Goal: Communication & Community: Answer question/provide support

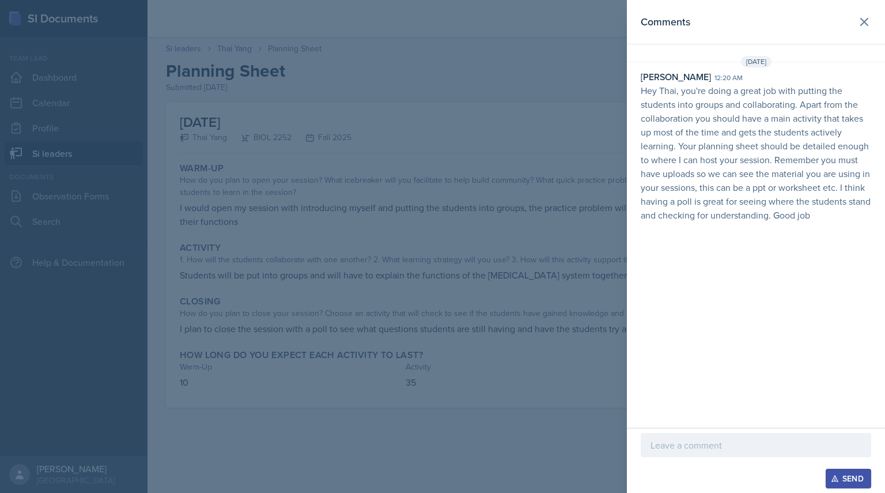
click at [442, 149] on div at bounding box center [442, 246] width 885 height 493
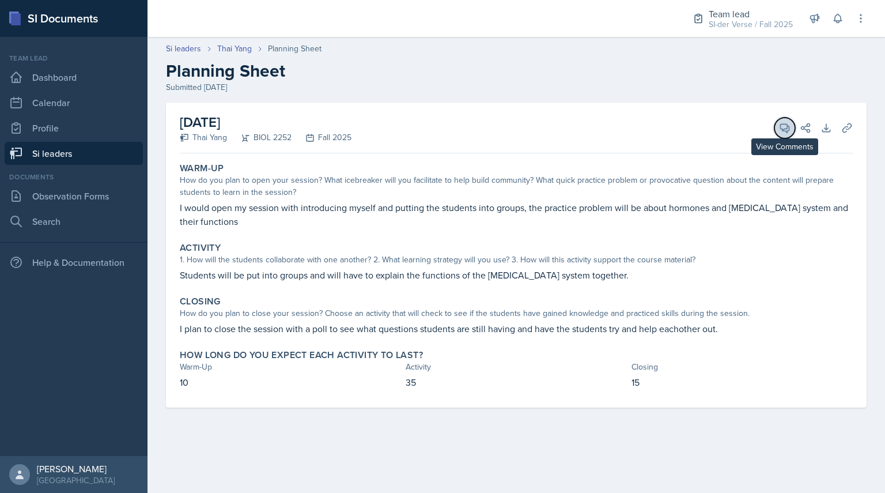
click at [787, 119] on button "View Comments" at bounding box center [785, 128] width 21 height 21
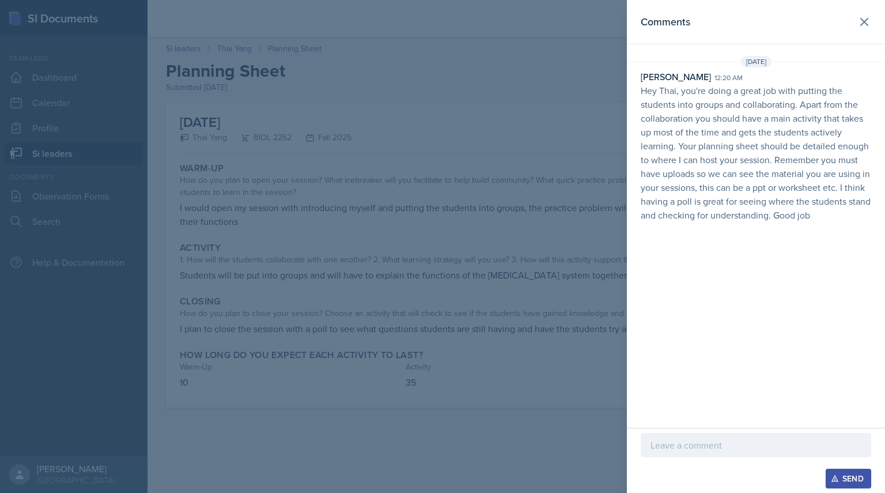
click at [540, 211] on div at bounding box center [442, 246] width 885 height 493
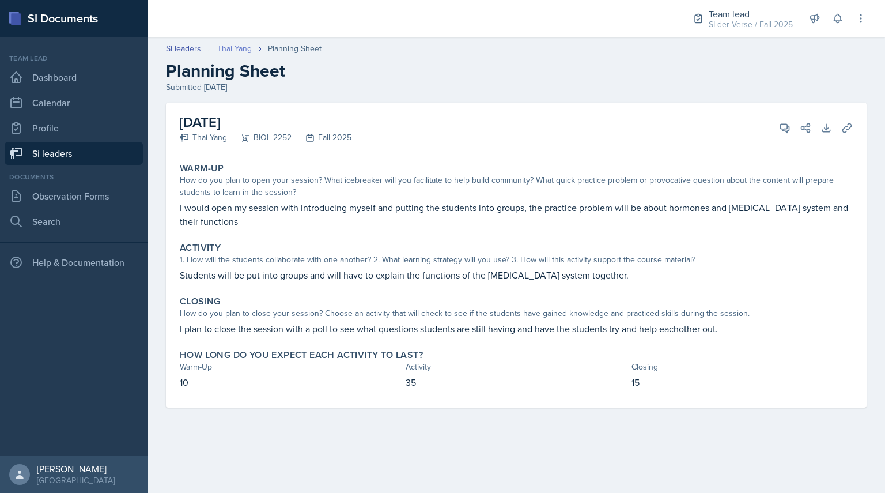
click at [235, 50] on link "Thai Yang" at bounding box center [234, 49] width 35 height 12
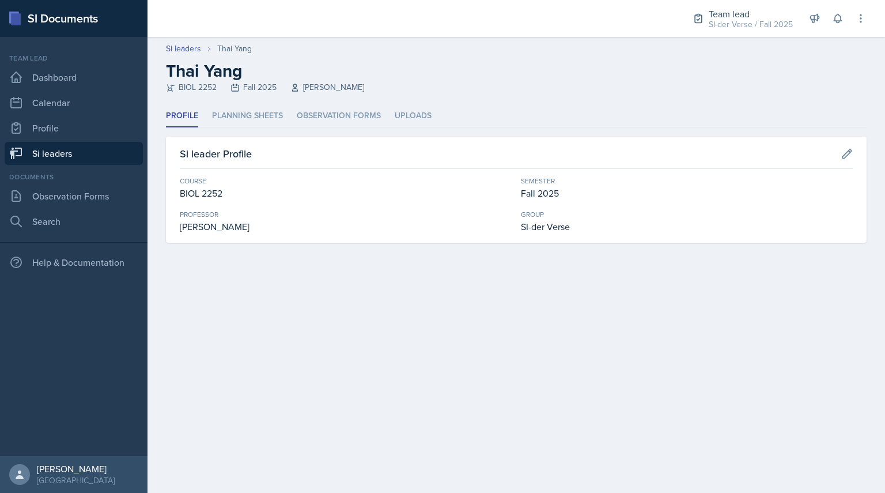
click at [461, 116] on ul "Profile Planning Sheets Observation Forms Uploads" at bounding box center [516, 116] width 701 height 22
click at [70, 154] on link "Si leaders" at bounding box center [74, 153] width 138 height 23
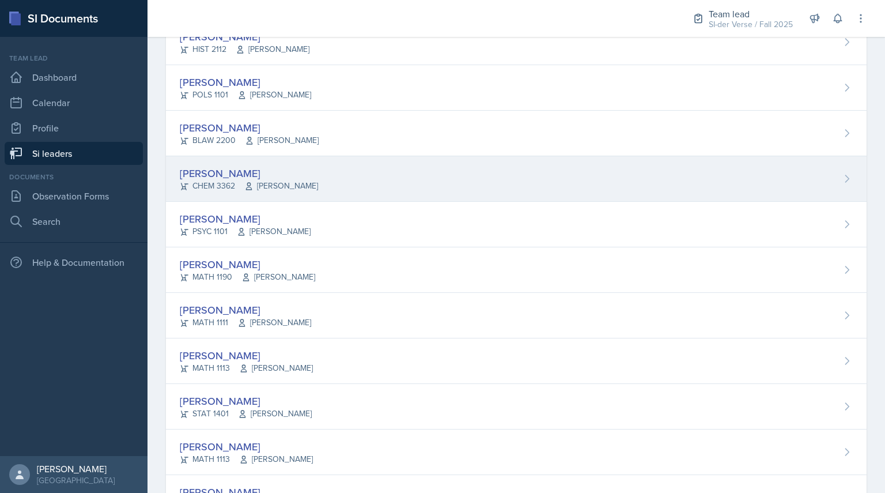
scroll to position [640, 0]
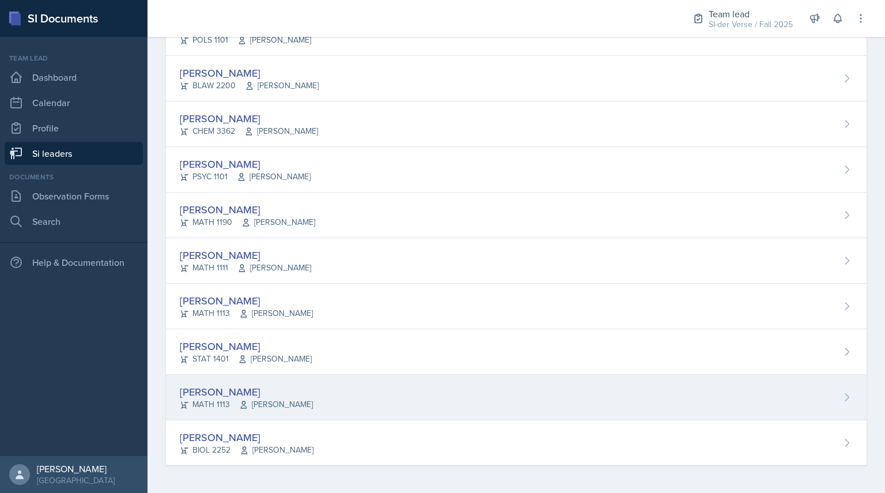
click at [227, 394] on div "[PERSON_NAME]" at bounding box center [246, 392] width 133 height 16
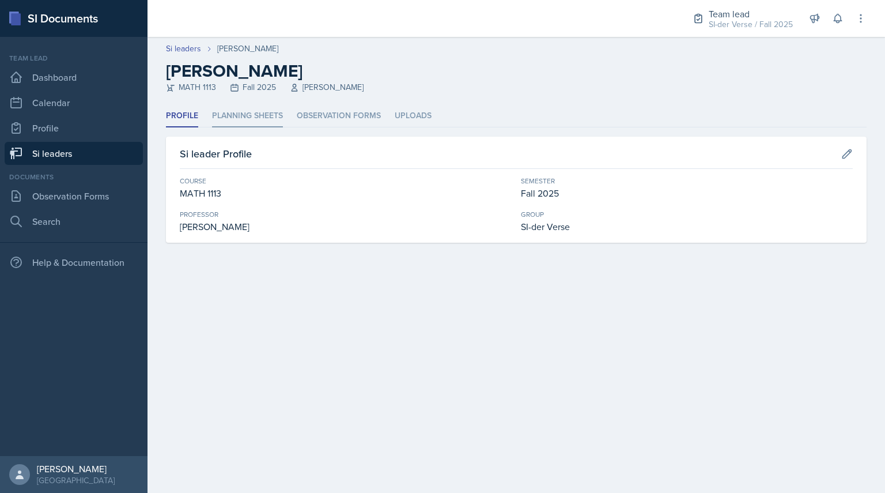
click at [254, 114] on li "Planning Sheets" at bounding box center [247, 116] width 71 height 22
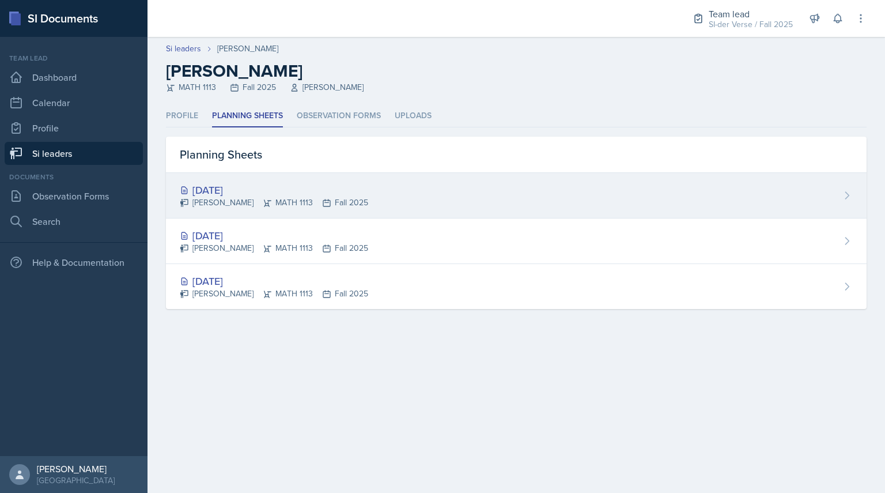
click at [230, 199] on div "[PERSON_NAME] MATH 1113 Fall 2025" at bounding box center [274, 203] width 189 height 12
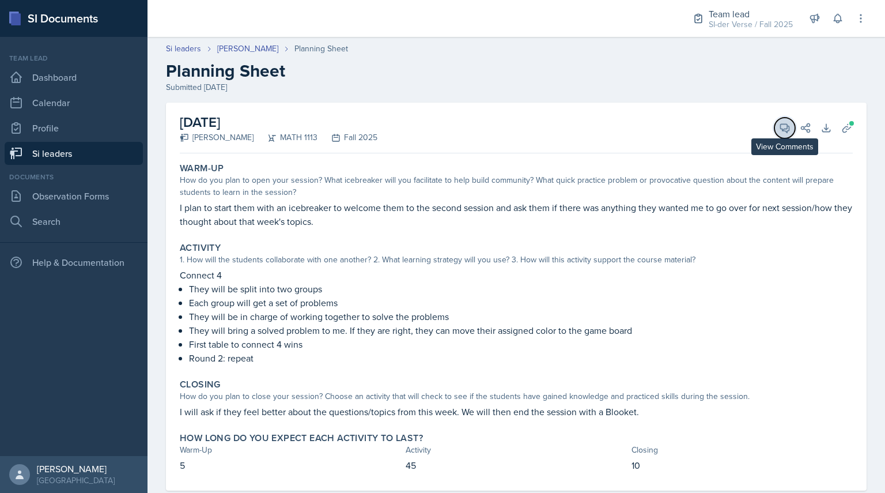
click at [775, 137] on button "View Comments" at bounding box center [785, 128] width 21 height 21
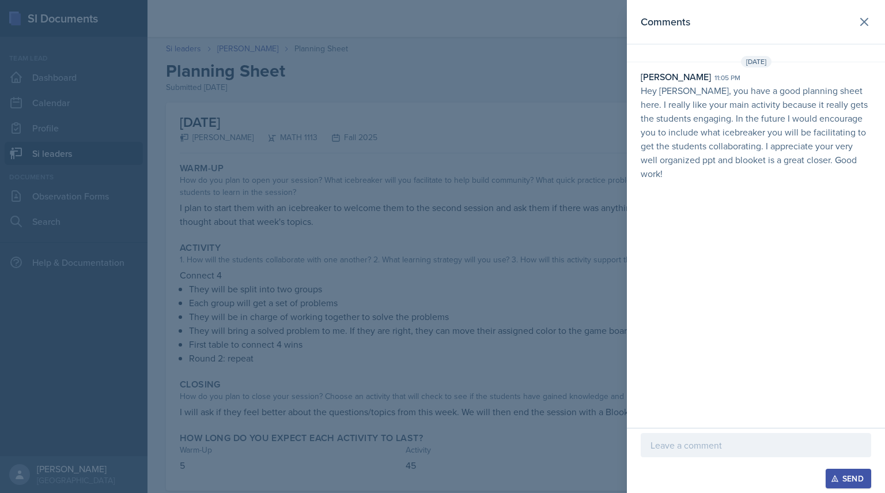
click at [587, 183] on div at bounding box center [442, 246] width 885 height 493
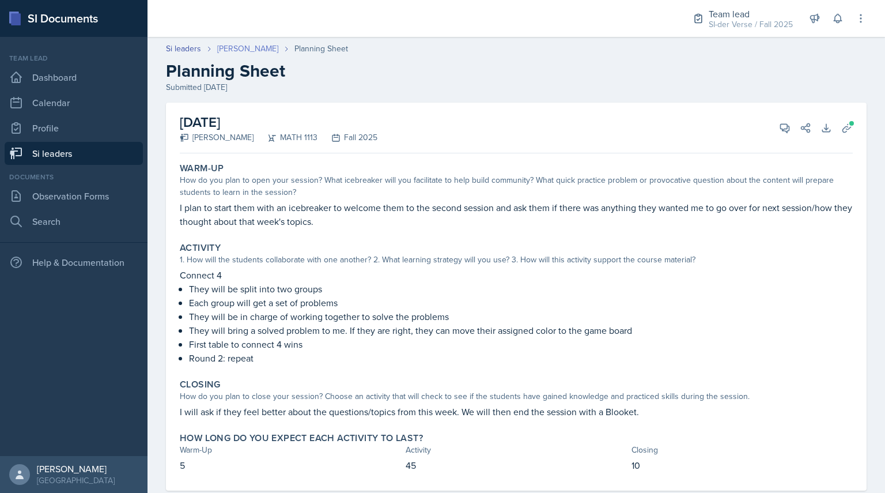
click at [232, 51] on link "[PERSON_NAME]" at bounding box center [247, 49] width 61 height 12
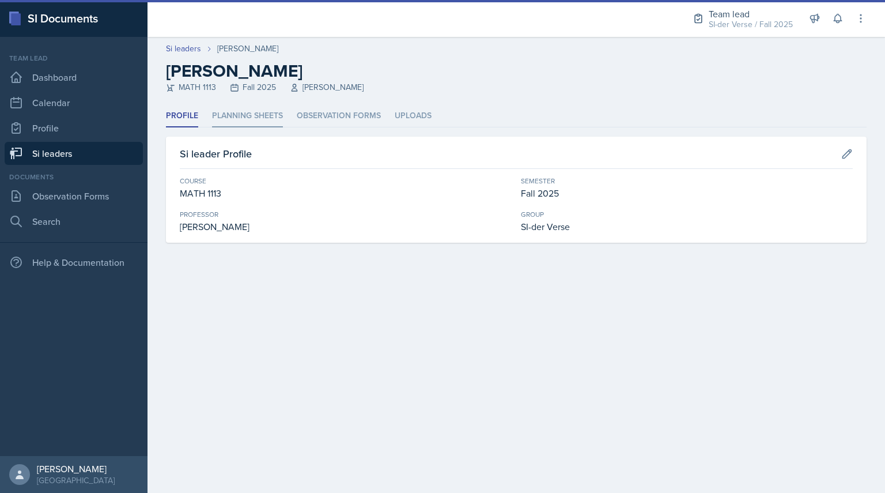
click at [224, 122] on li "Planning Sheets" at bounding box center [247, 116] width 71 height 22
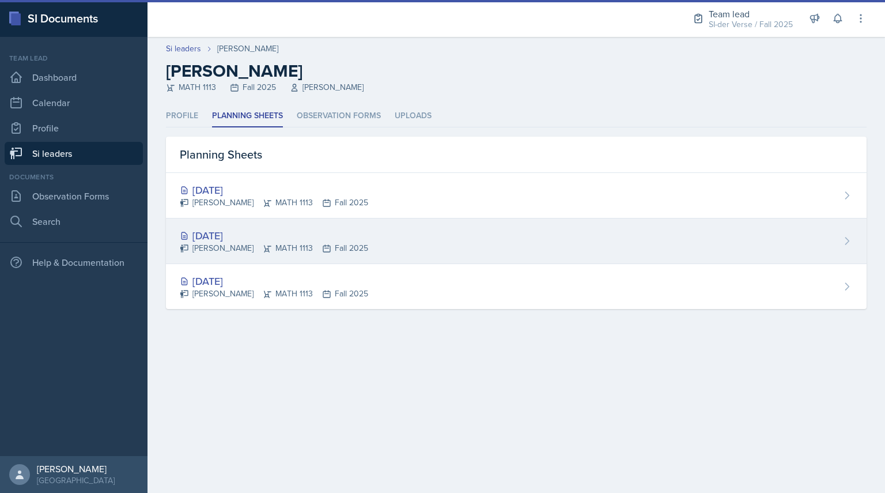
click at [244, 244] on div "[PERSON_NAME] MATH 1113 Fall 2025" at bounding box center [274, 248] width 189 height 12
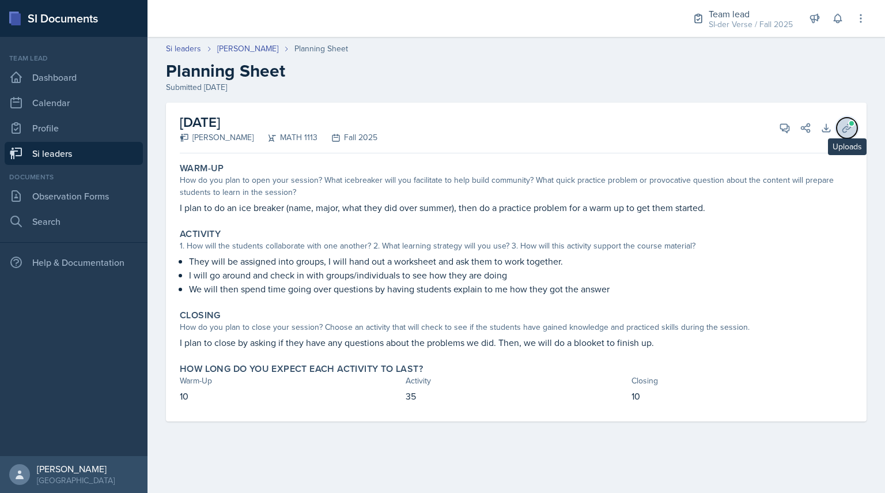
click at [846, 132] on icon at bounding box center [847, 127] width 9 height 9
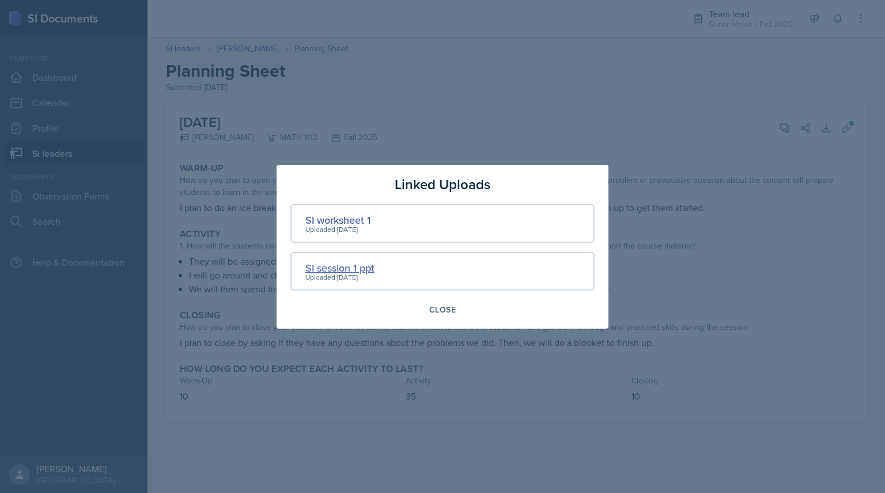
click at [344, 266] on div "SI session 1 ppt" at bounding box center [340, 268] width 69 height 16
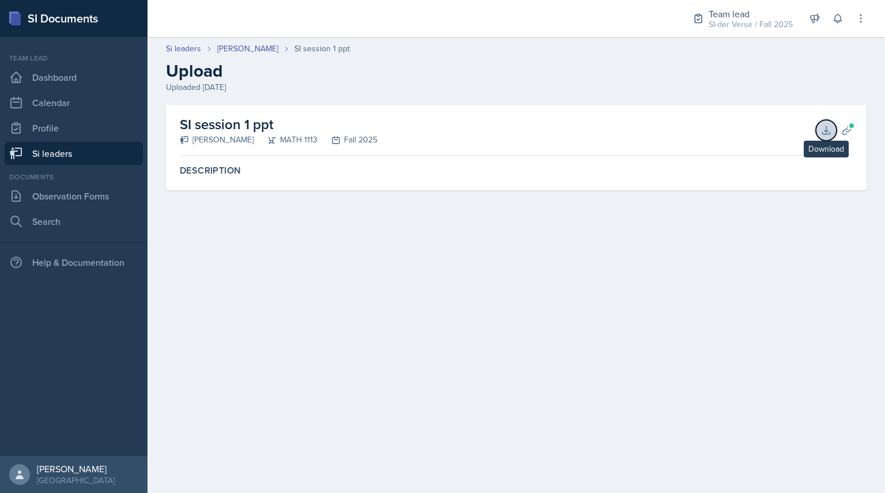
click at [827, 129] on icon at bounding box center [826, 129] width 7 height 7
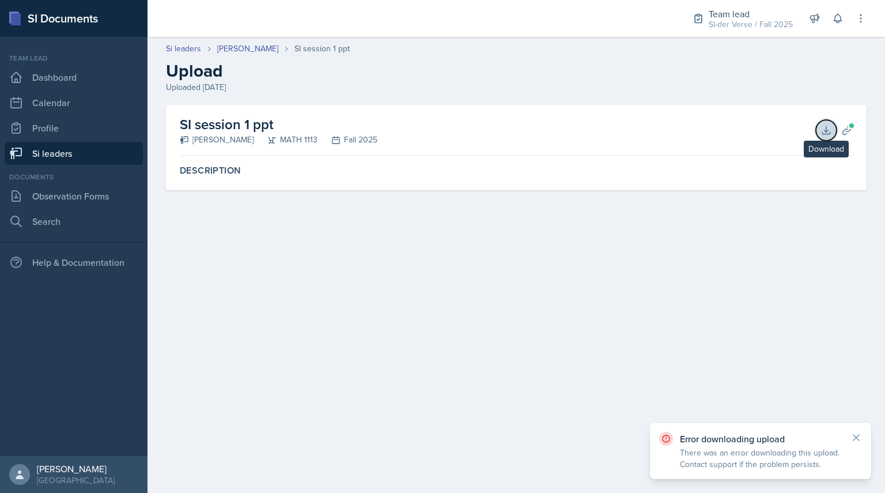
click at [828, 137] on button "Download" at bounding box center [826, 130] width 21 height 21
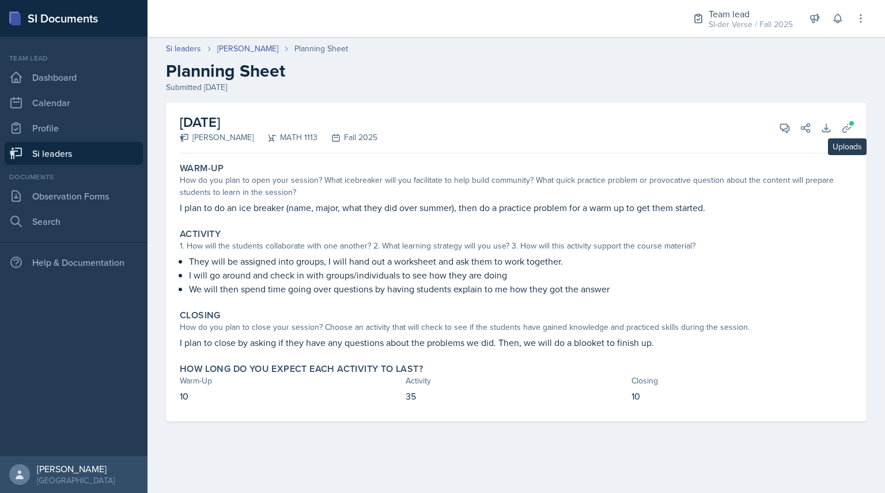
click at [855, 138] on div "[DATE] [PERSON_NAME] MATH 1113 Fall 2025 View Comments Comments Send Share Down…" at bounding box center [516, 262] width 701 height 319
click at [831, 125] on icon at bounding box center [827, 128] width 12 height 12
click at [862, 449] on div "Download Successful The document was downloaded successfully" at bounding box center [760, 456] width 221 height 45
click at [852, 123] on span at bounding box center [852, 123] width 7 height 7
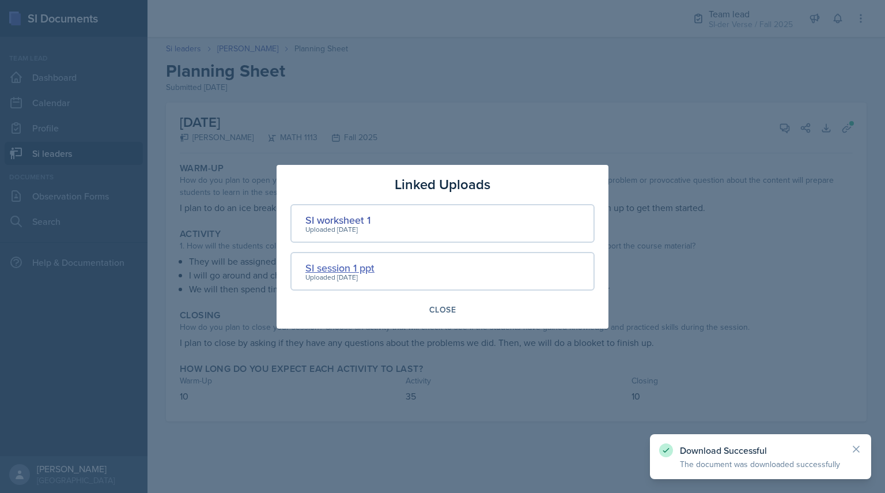
click at [338, 267] on div "SI session 1 ppt" at bounding box center [340, 268] width 69 height 16
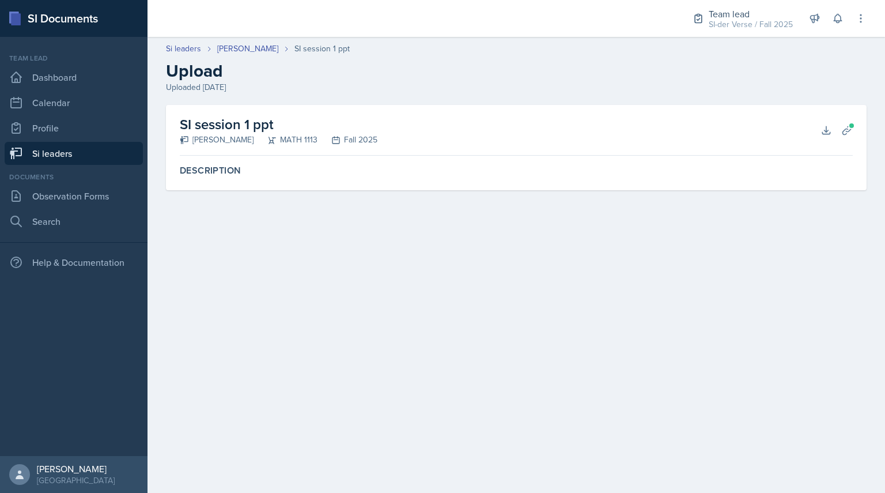
click at [828, 142] on div "SI session 1 ppt [PERSON_NAME] MATH 1113 Fall 2025 Download Planning Sheets" at bounding box center [516, 130] width 673 height 51
click at [828, 133] on icon at bounding box center [827, 131] width 12 height 12
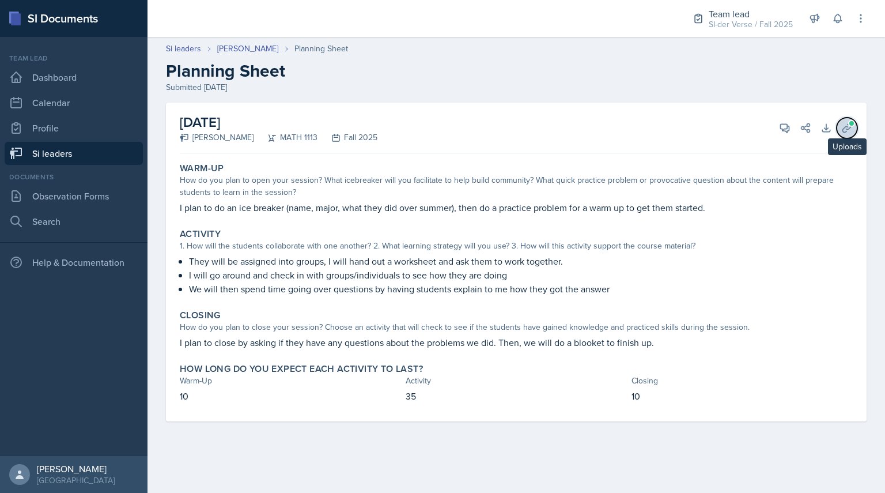
click at [841, 124] on button "Uploads" at bounding box center [847, 128] width 21 height 21
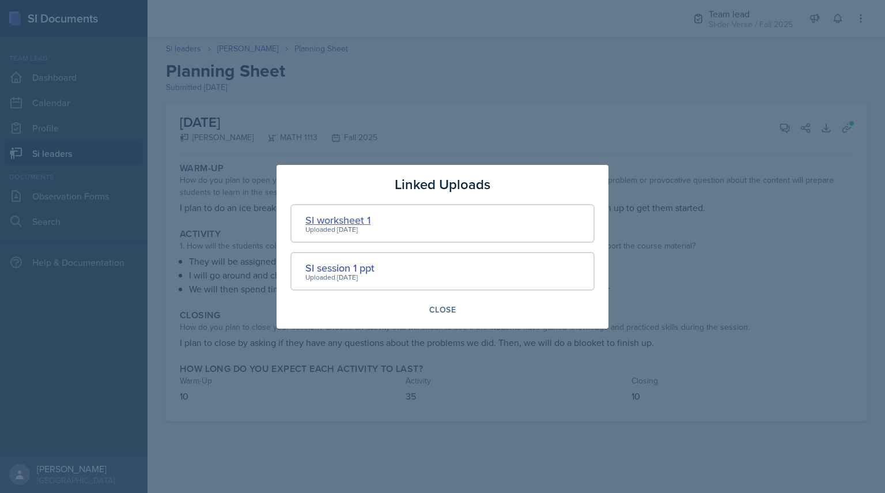
click at [342, 216] on div "SI worksheet 1" at bounding box center [338, 220] width 65 height 16
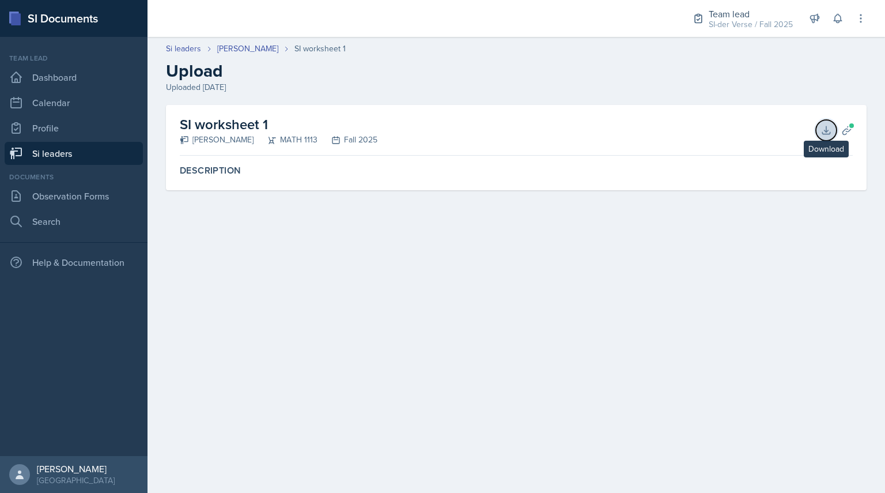
click at [828, 134] on icon at bounding box center [826, 129] width 7 height 7
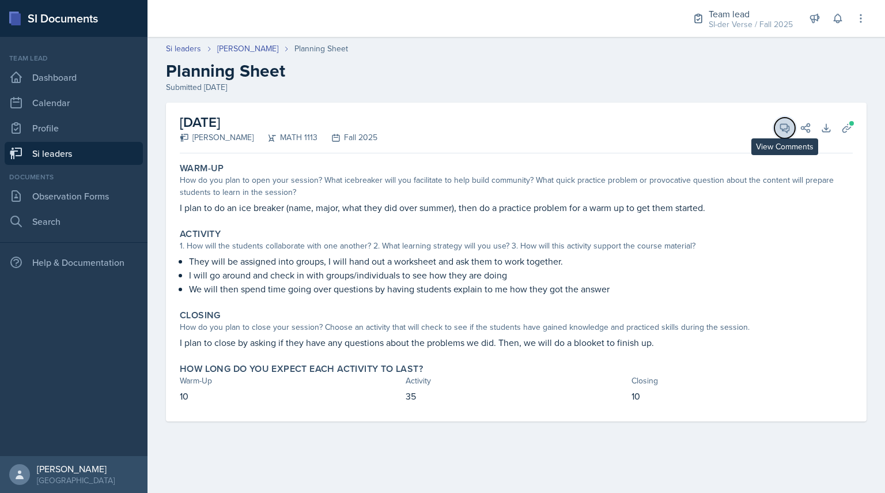
click at [785, 130] on icon at bounding box center [785, 128] width 12 height 12
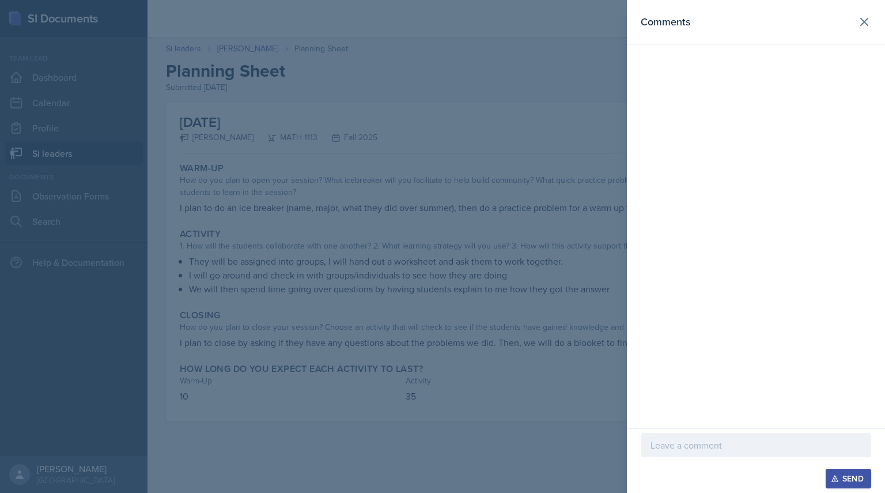
click at [699, 449] on p at bounding box center [756, 445] width 211 height 14
click at [496, 316] on div at bounding box center [442, 246] width 885 height 493
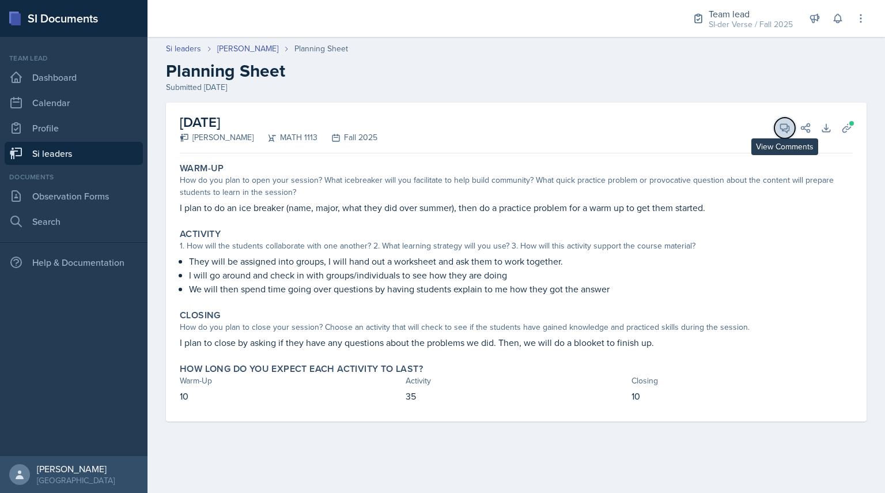
click at [777, 123] on button "View Comments" at bounding box center [785, 128] width 21 height 21
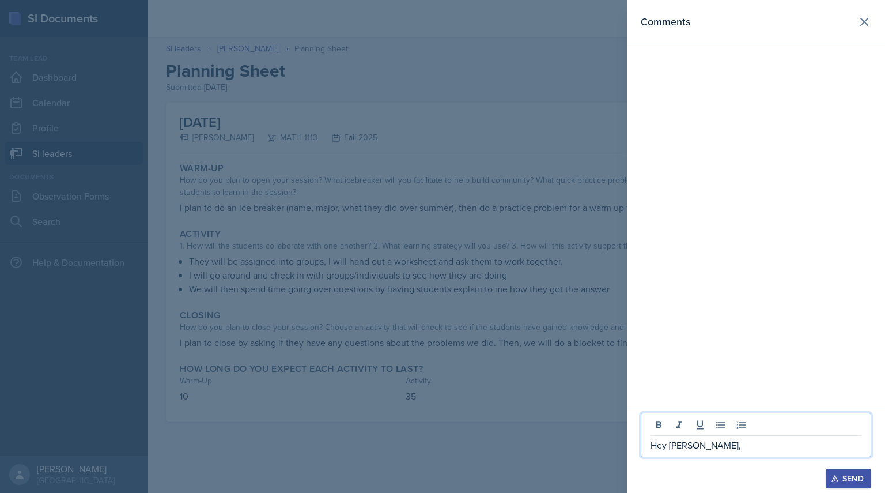
click at [708, 451] on p "Hey [PERSON_NAME]," at bounding box center [756, 445] width 211 height 14
click at [852, 255] on div "Comments" at bounding box center [756, 204] width 258 height 408
click at [728, 442] on p "Hey [PERSON_NAME]," at bounding box center [756, 445] width 211 height 14
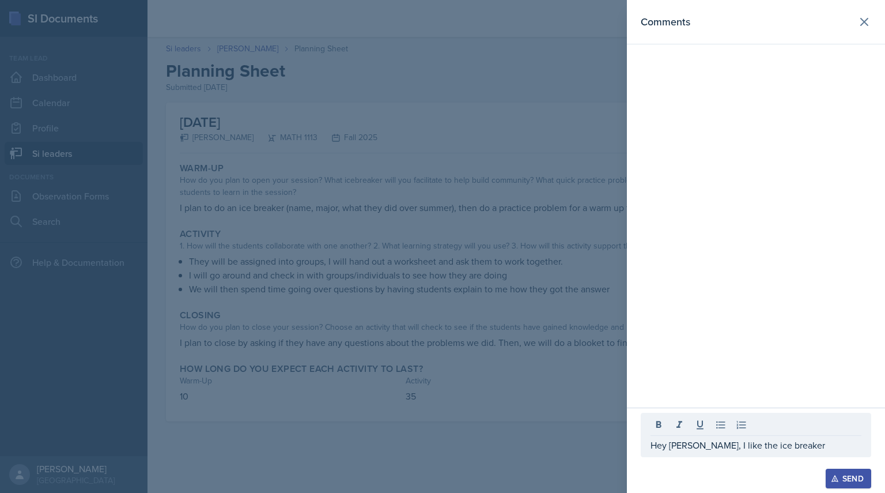
click at [800, 372] on div "Comments" at bounding box center [756, 204] width 258 height 408
click at [800, 372] on div "Comments" at bounding box center [756, 214] width 258 height 428
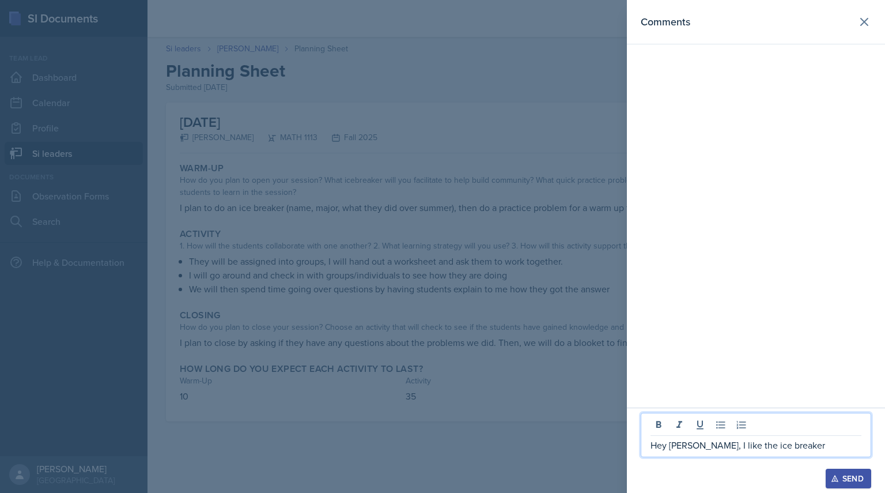
click at [792, 444] on p "Hey [PERSON_NAME], I like the ice breaker" at bounding box center [756, 445] width 211 height 14
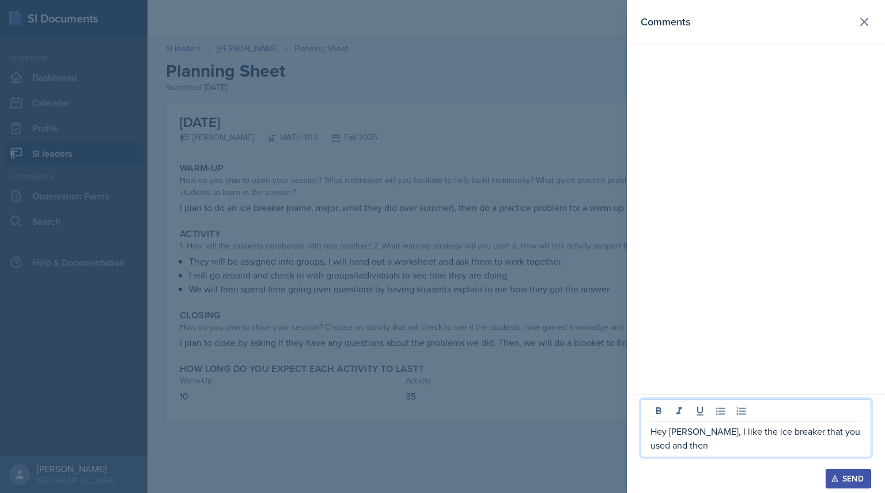
click at [695, 450] on p "Hey [PERSON_NAME], I like the ice breaker that you used and then" at bounding box center [756, 438] width 211 height 28
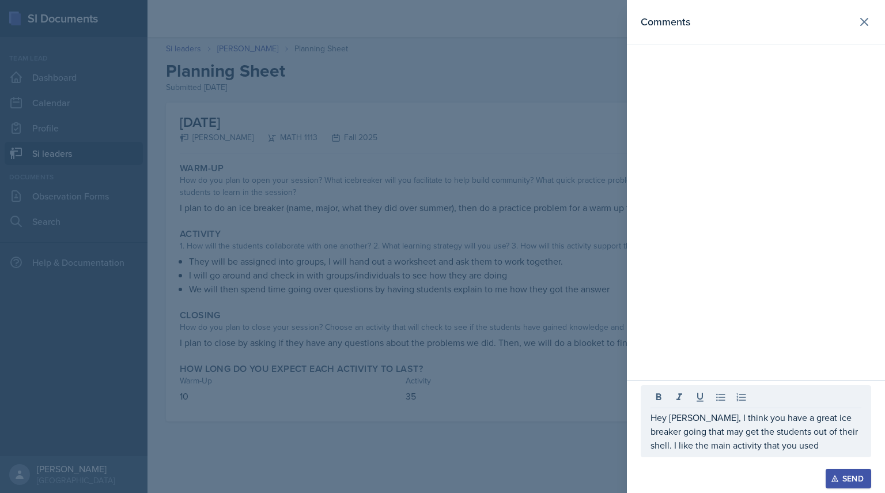
click at [759, 377] on div "Comments" at bounding box center [756, 190] width 258 height 380
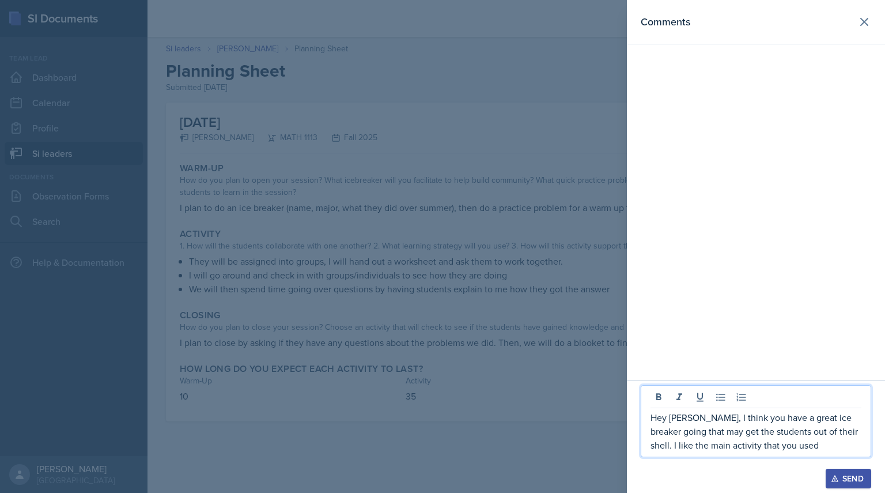
click at [806, 446] on p "Hey [PERSON_NAME], I think you have a great ice breaker going that may get the …" at bounding box center [756, 431] width 211 height 42
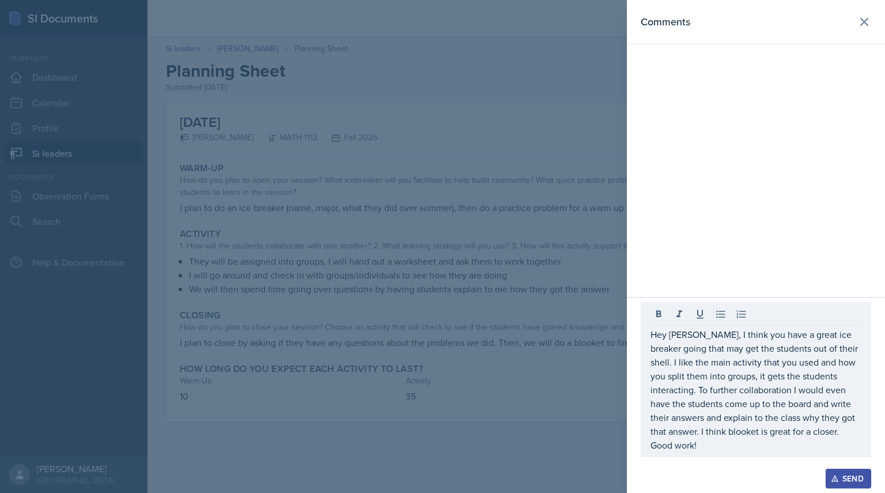
click at [850, 478] on div "Send" at bounding box center [849, 478] width 31 height 9
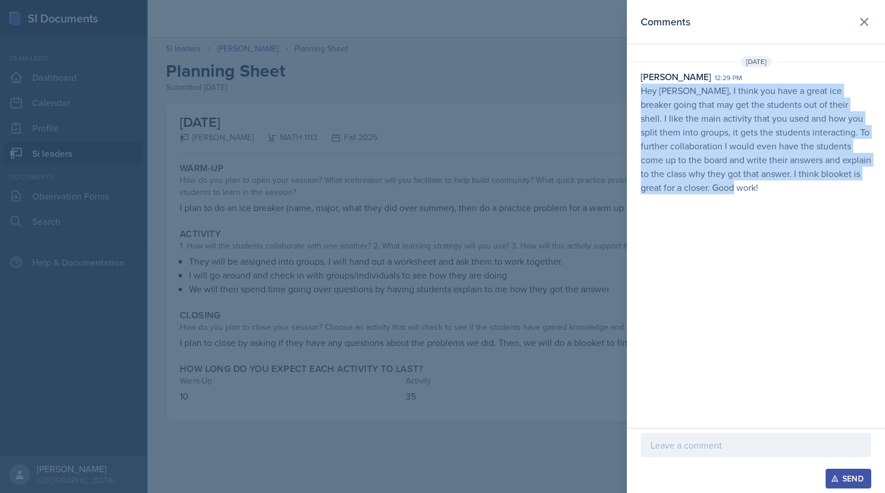
drag, startPoint x: 638, startPoint y: 89, endPoint x: 789, endPoint y: 218, distance: 198.7
click at [789, 218] on div "Comments [DATE] [PERSON_NAME] 12:29 pm Hey [PERSON_NAME], I think you have a gr…" at bounding box center [756, 214] width 258 height 428
copy p "Hey [PERSON_NAME], I think you have a great ice breaker going that may get the …"
click at [789, 218] on div "Comments [DATE] [PERSON_NAME] 12:29 pm Hey [PERSON_NAME], I think you have a gr…" at bounding box center [756, 214] width 258 height 428
drag, startPoint x: 634, startPoint y: 94, endPoint x: 811, endPoint y: 217, distance: 215.7
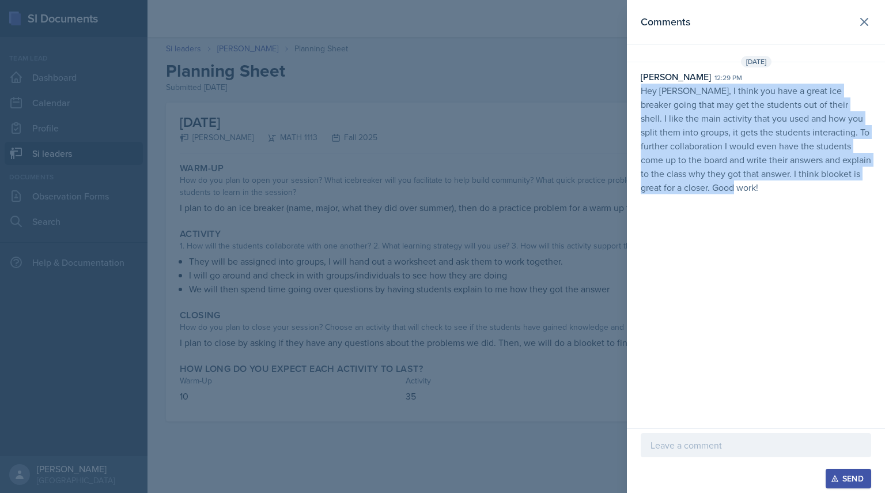
click at [811, 217] on div "Comments [DATE] [PERSON_NAME] 12:29 pm Hey [PERSON_NAME], I think you have a gr…" at bounding box center [756, 214] width 258 height 428
copy p "Hey [PERSON_NAME], I think you have a great ice breaker going that may get the …"
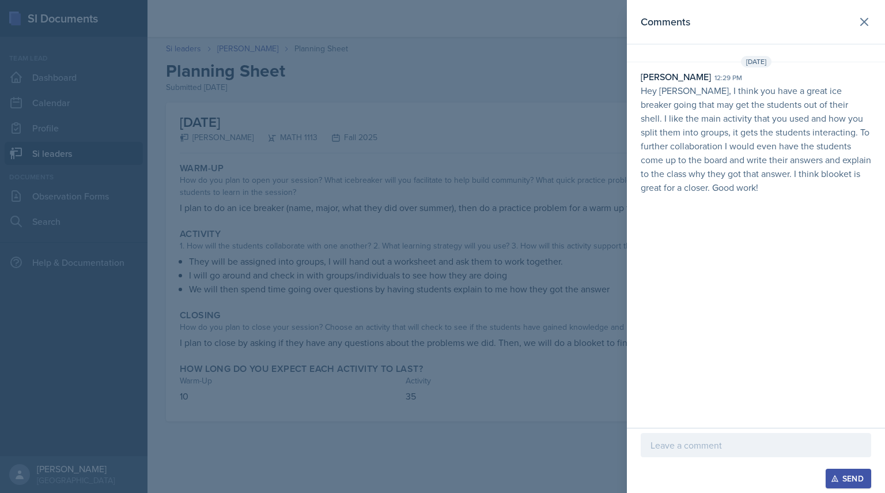
click at [321, 160] on div at bounding box center [442, 246] width 885 height 493
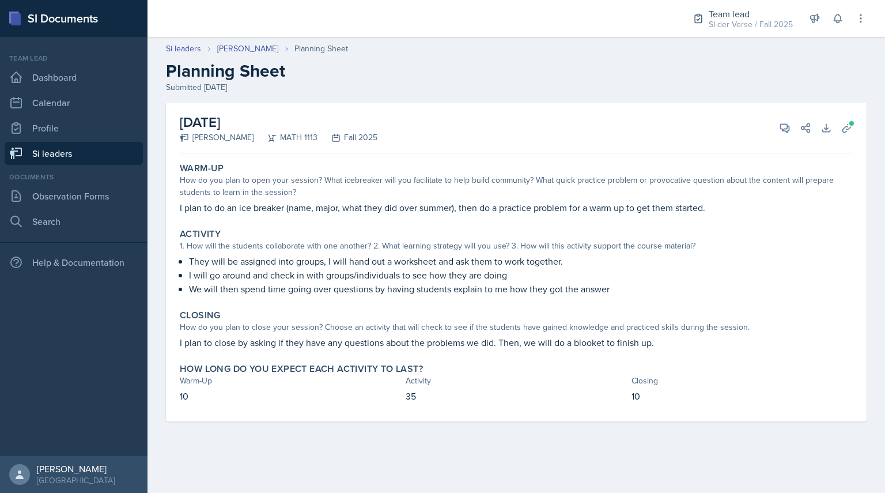
click at [70, 148] on link "Si leaders" at bounding box center [74, 153] width 138 height 23
